Goal: Find specific page/section: Find specific page/section

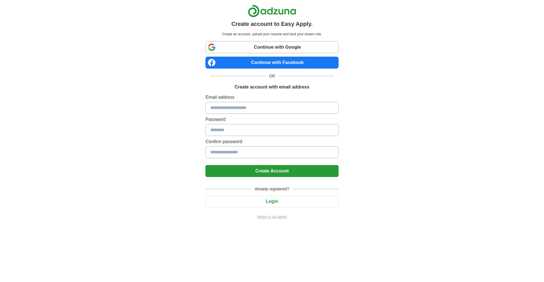
click at [264, 217] on p "Return to job advert" at bounding box center [272, 216] width 133 height 5
